Goal: Information Seeking & Learning: Learn about a topic

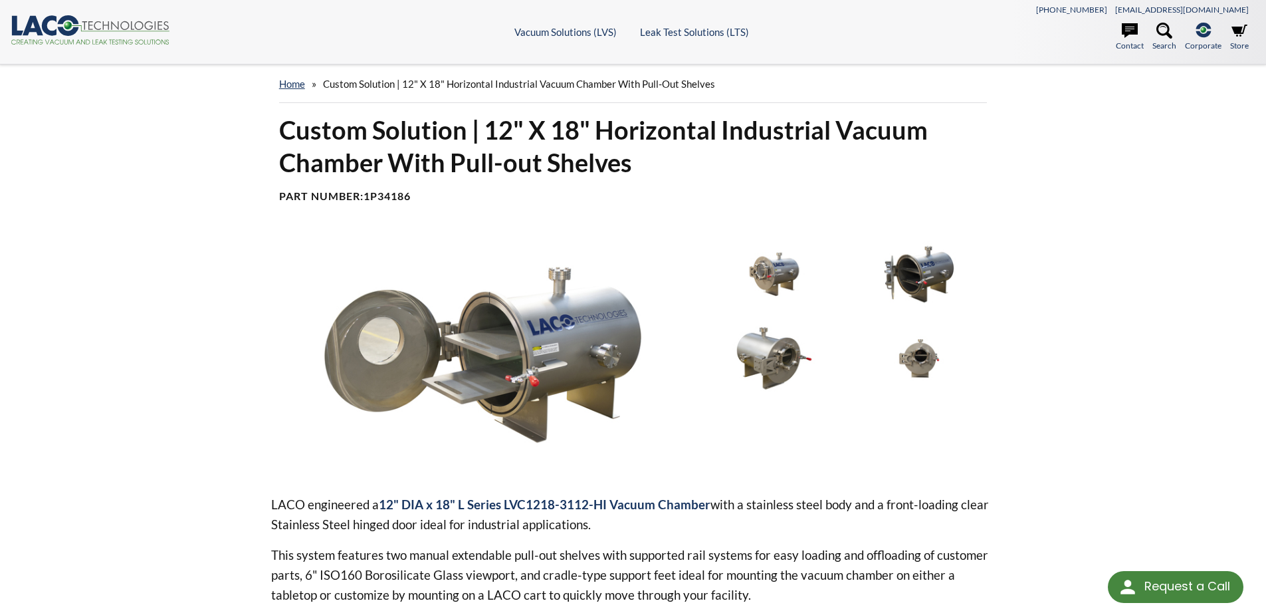
click at [557, 120] on link "Vacuum Chambers" at bounding box center [551, 124] width 118 height 12
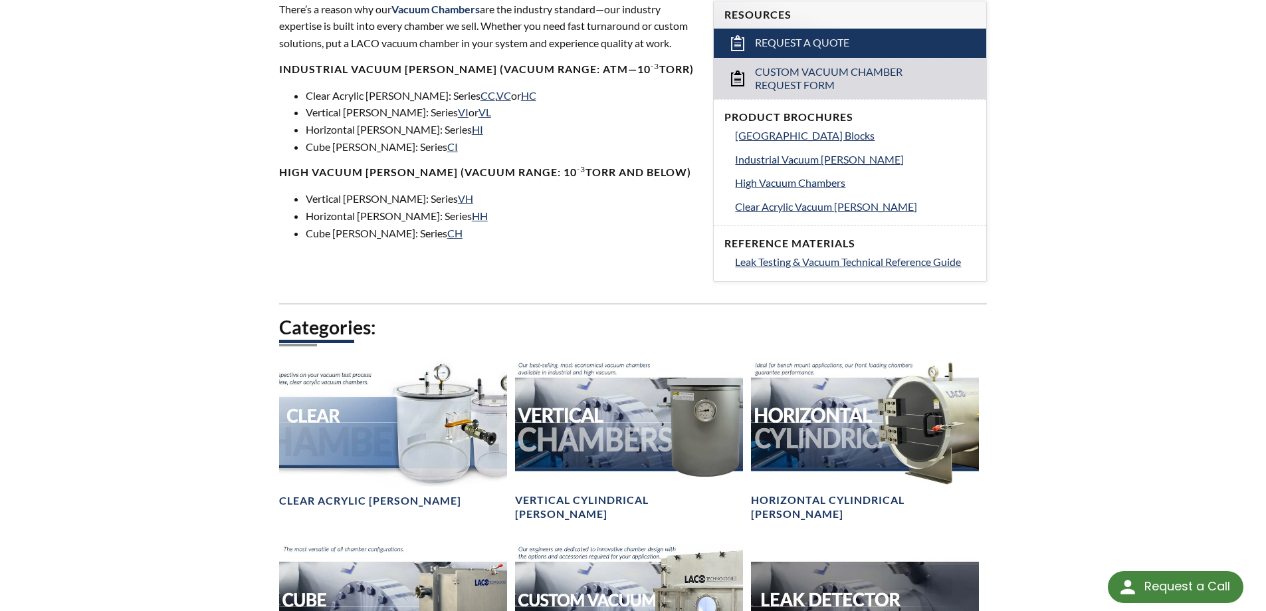
scroll to position [598, 0]
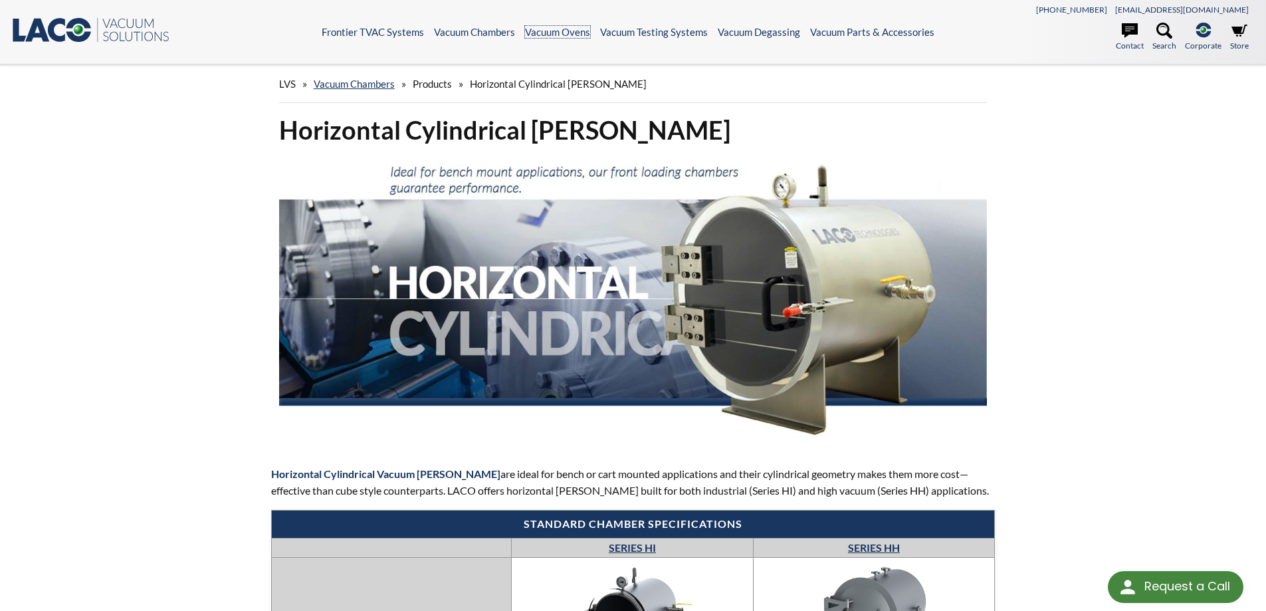
click at [577, 36] on link "Vacuum Ovens" at bounding box center [557, 32] width 65 height 12
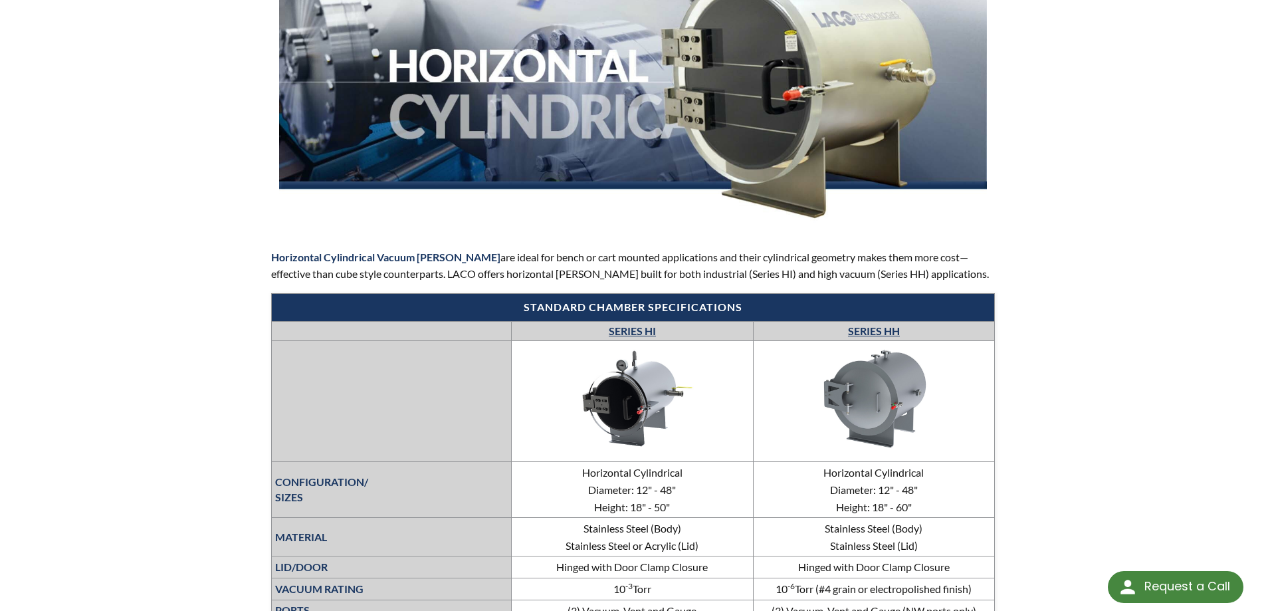
scroll to position [56, 0]
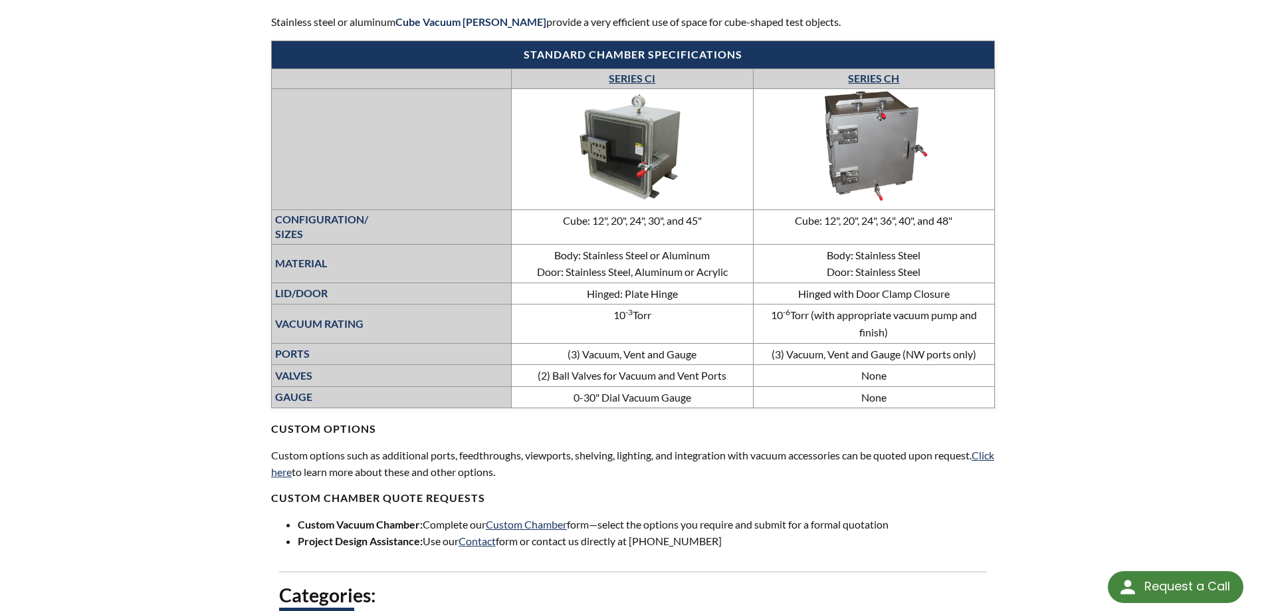
scroll to position [532, 0]
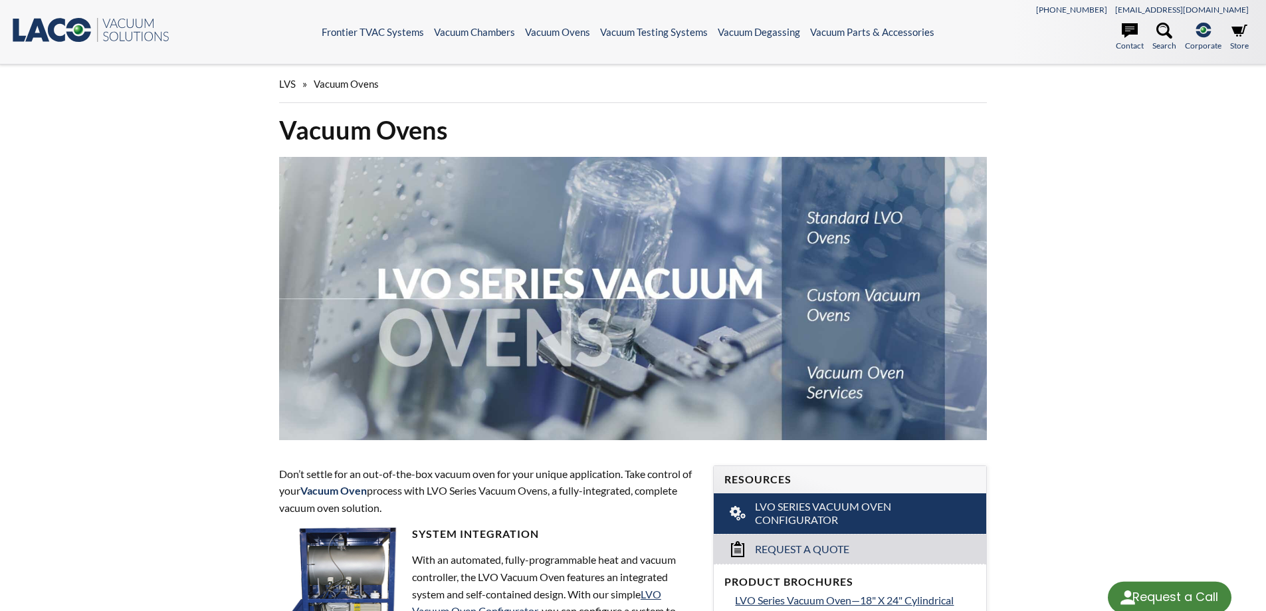
select select "Language Translate Widget"
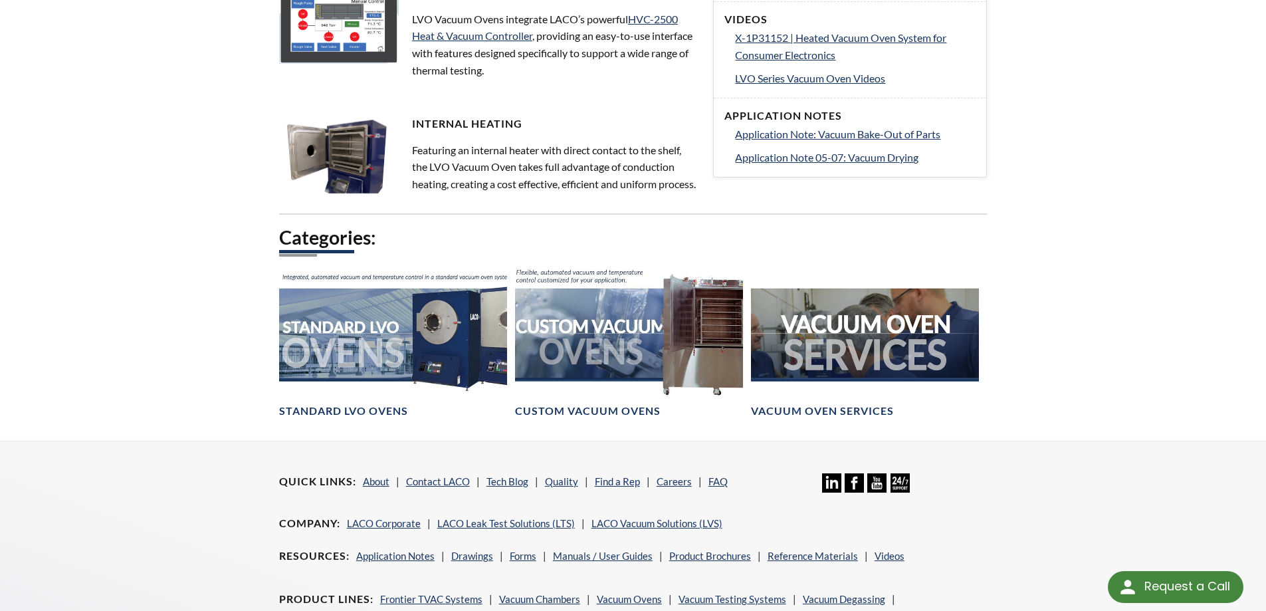
scroll to position [867, 0]
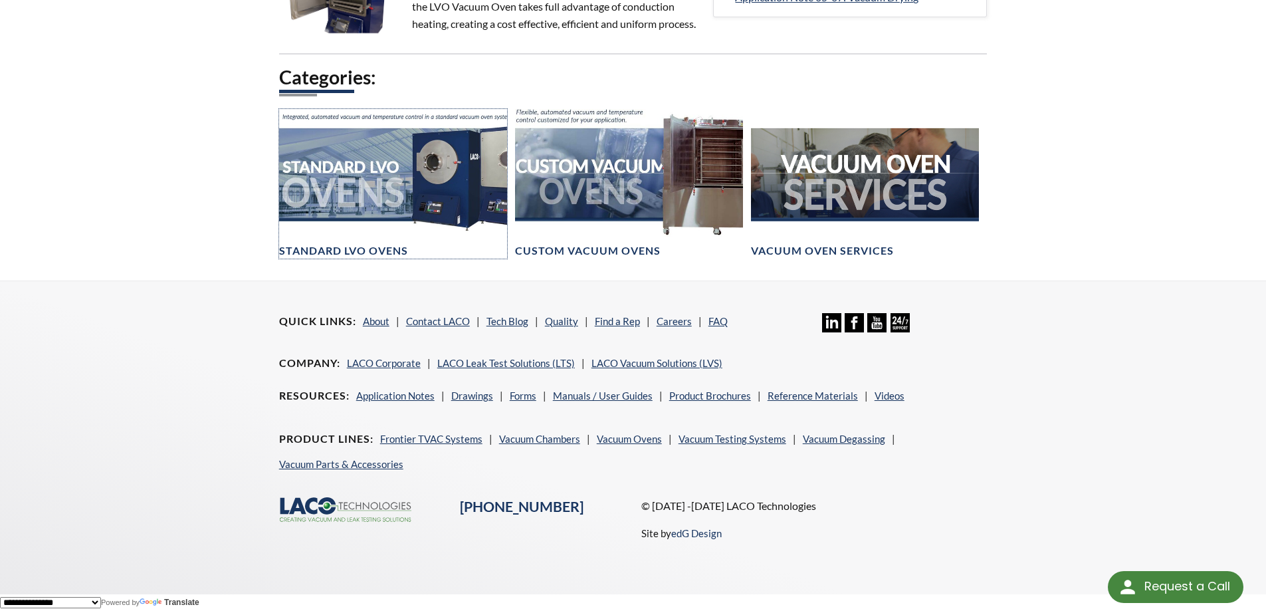
click at [353, 192] on div at bounding box center [393, 173] width 228 height 128
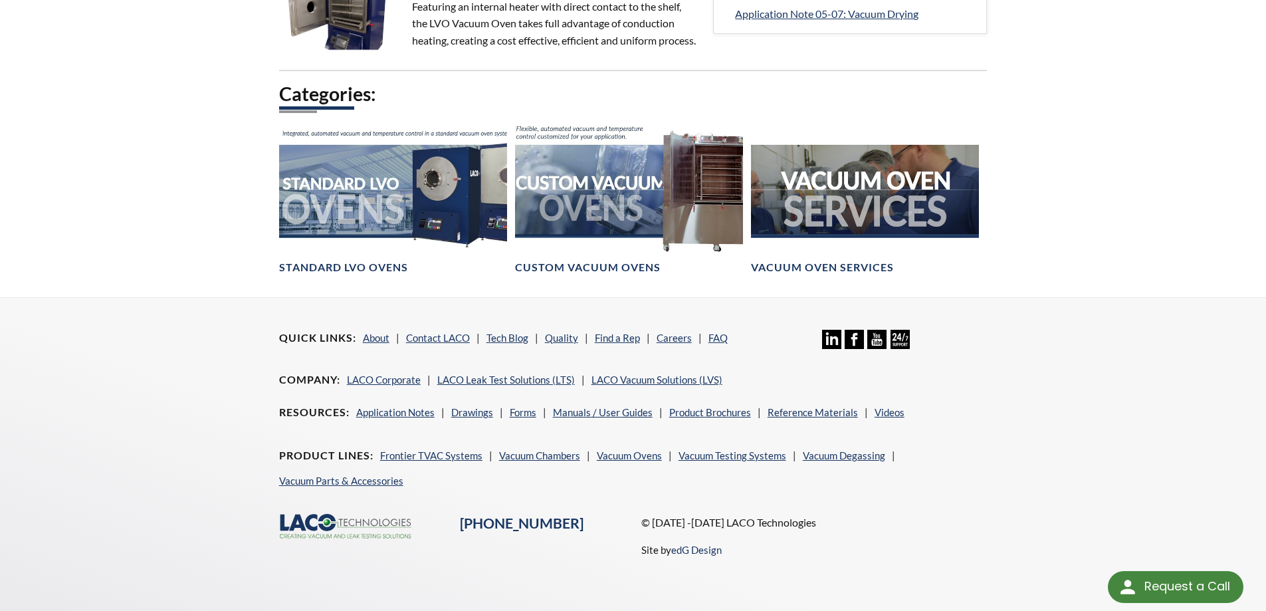
scroll to position [849, 0]
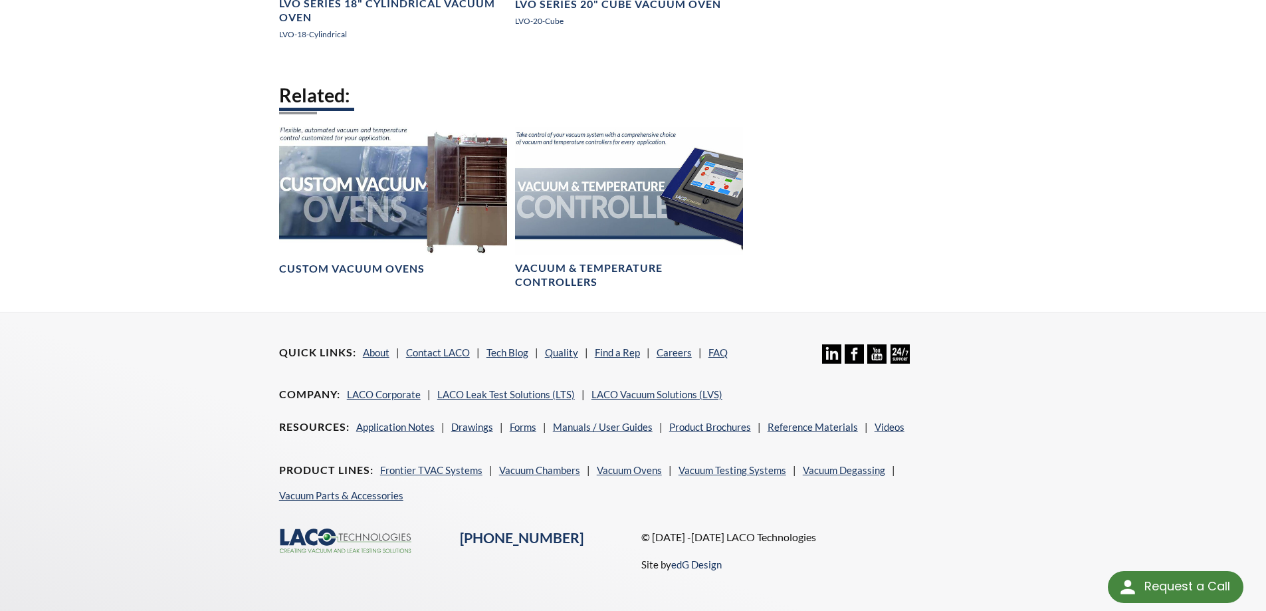
scroll to position [1042, 0]
